Goal: Task Accomplishment & Management: Manage account settings

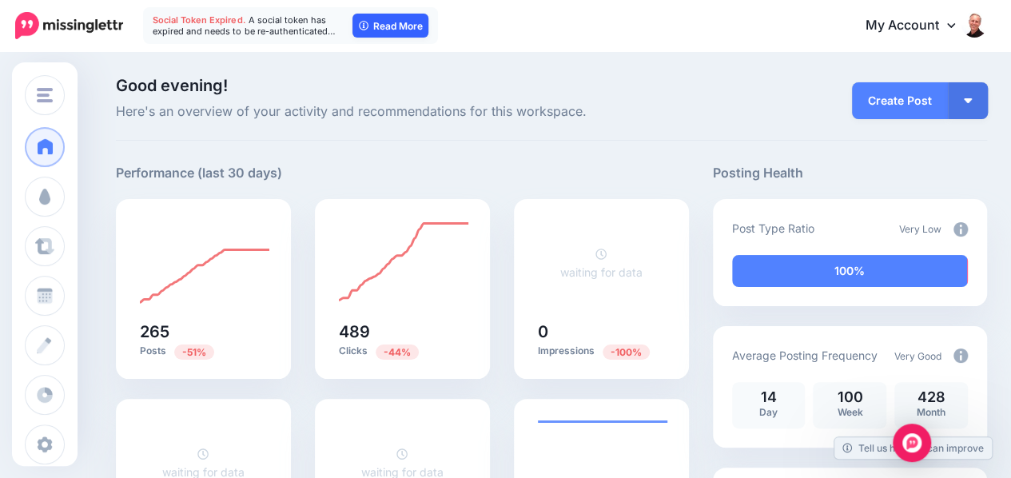
click at [364, 26] on icon at bounding box center [365, 26] width 10 height 10
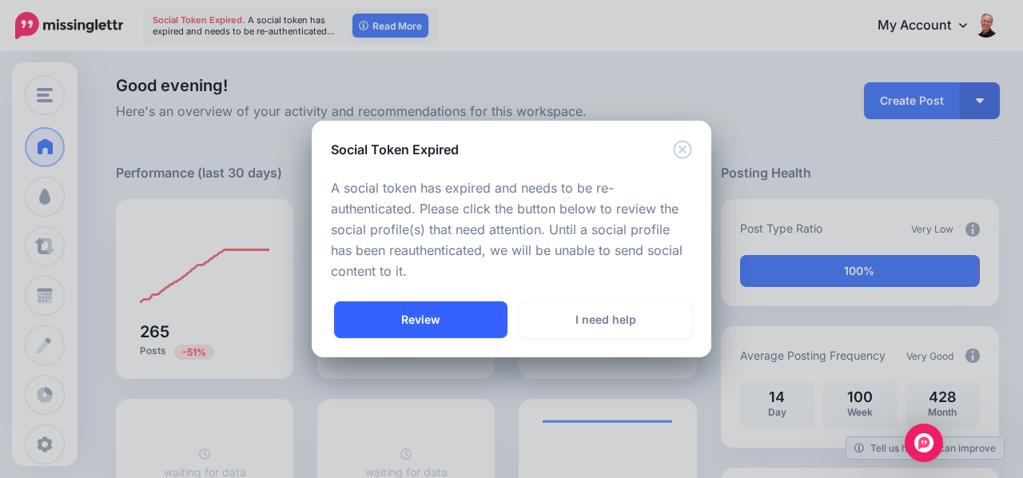
click at [438, 335] on link "Review" at bounding box center [420, 319] width 173 height 37
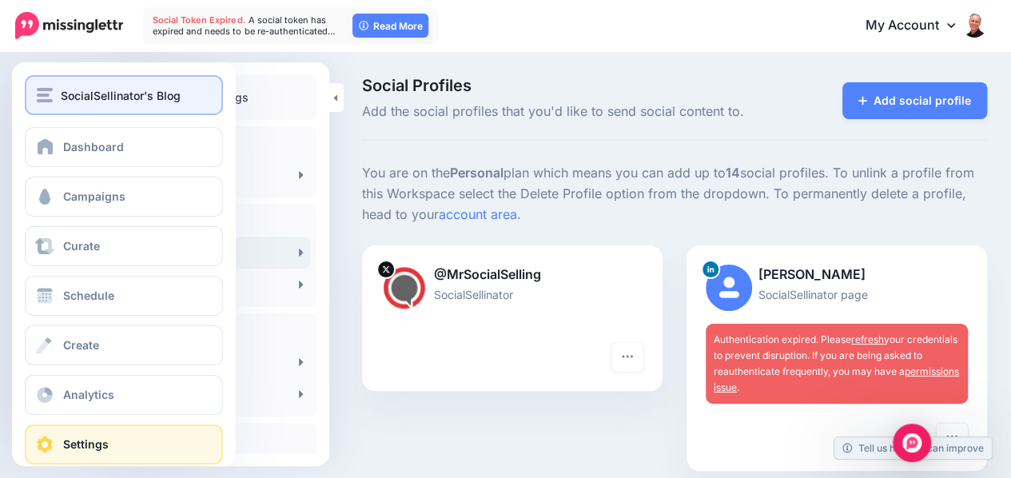
click at [72, 105] on button "SocialSellinator's Blog" at bounding box center [124, 95] width 198 height 40
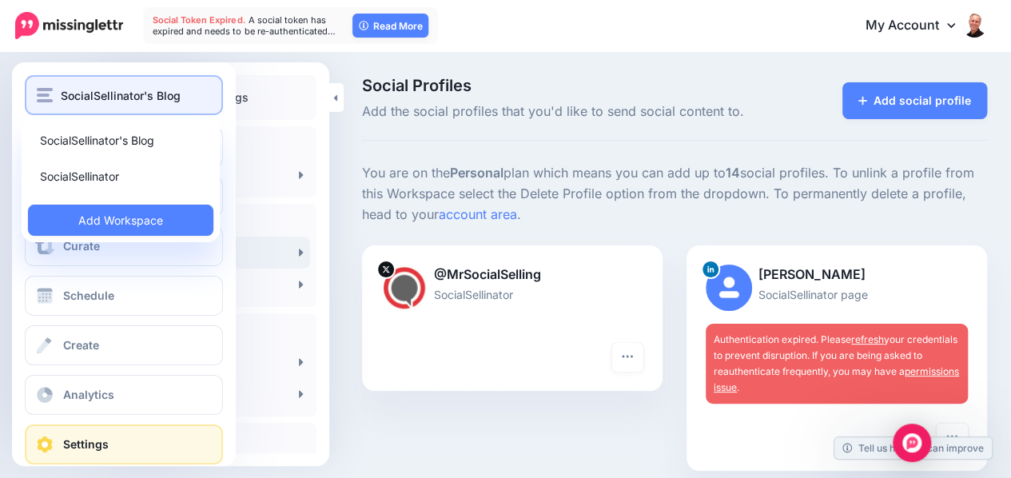
click at [72, 105] on button "SocialSellinator's Blog" at bounding box center [124, 95] width 198 height 40
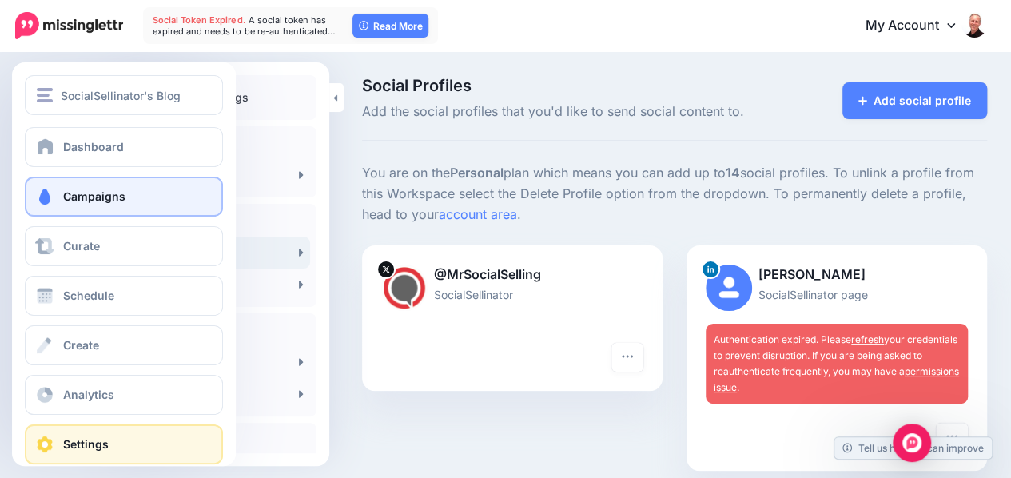
click at [82, 208] on link "Campaigns" at bounding box center [124, 197] width 198 height 40
